Goal: Task Accomplishment & Management: Complete application form

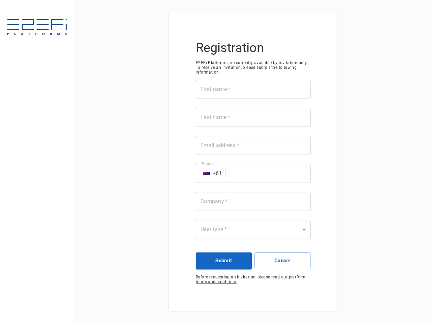
click at [216, 162] on div "First name   * First name   * Last name   * Last name   * Email address   * Ema…" at bounding box center [253, 163] width 115 height 167
click at [253, 89] on input "First name   *" at bounding box center [253, 89] width 115 height 19
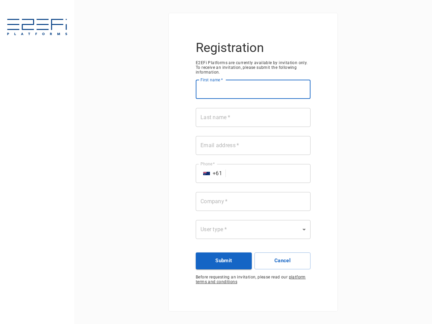
click at [253, 117] on input "Last name   *" at bounding box center [253, 117] width 115 height 19
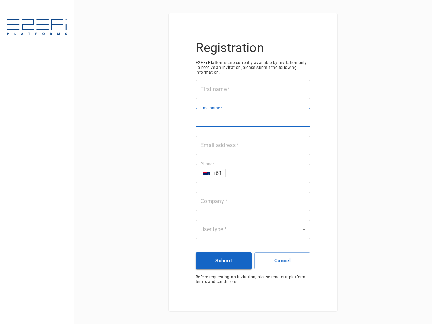
click at [253, 145] on input "Email address   *" at bounding box center [253, 145] width 115 height 19
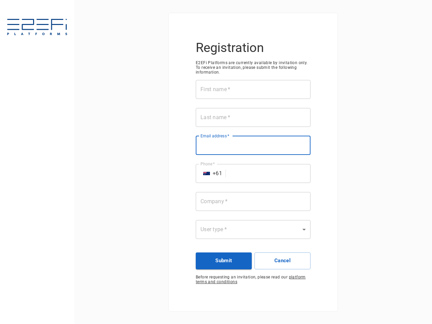
click at [253, 173] on input "Phone   *" at bounding box center [269, 173] width 82 height 19
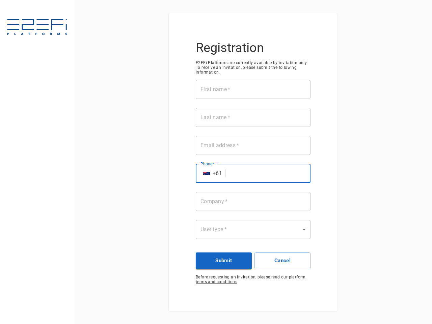
click at [206, 173] on img "Select country" at bounding box center [206, 173] width 7 height 3
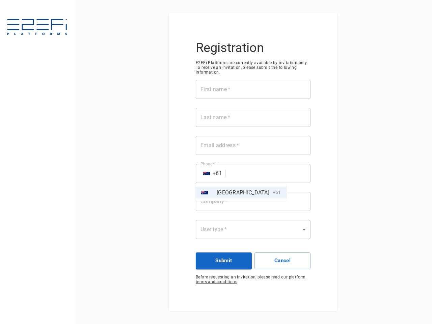
click at [253, 201] on div at bounding box center [216, 162] width 432 height 324
click at [253, 229] on body "Registration E2EFi Platforms are currently available by invitation only. To rec…" at bounding box center [216, 162] width 432 height 324
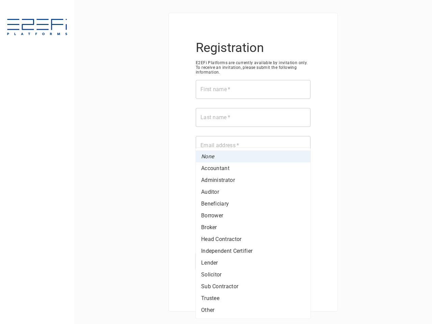
click at [224, 261] on li "Lender" at bounding box center [253, 263] width 115 height 12
type input "Lender"
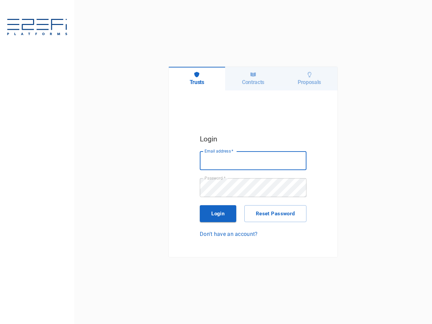
click at [197, 79] on h6 "Trusts" at bounding box center [197, 82] width 15 height 6
click at [253, 79] on h6 "Contracts" at bounding box center [253, 82] width 22 height 6
click at [309, 79] on h6 "Proposals" at bounding box center [309, 82] width 23 height 6
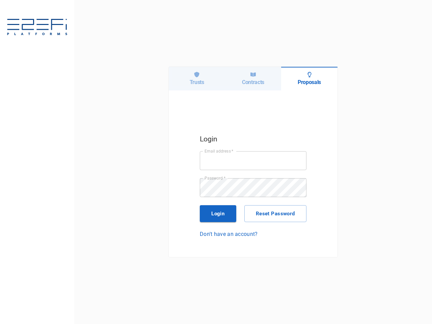
click at [253, 161] on input "Email address   *" at bounding box center [253, 160] width 107 height 19
click at [218, 214] on button "Login" at bounding box center [218, 213] width 36 height 17
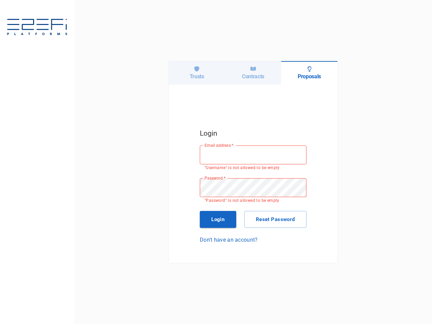
click at [275, 214] on button "Reset Password" at bounding box center [275, 219] width 62 height 17
